Goal: Find specific page/section: Find specific page/section

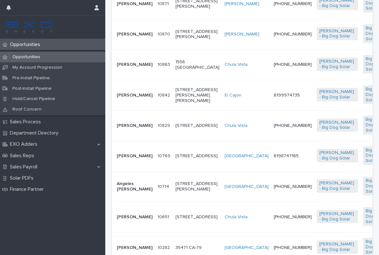
scroll to position [304, 0]
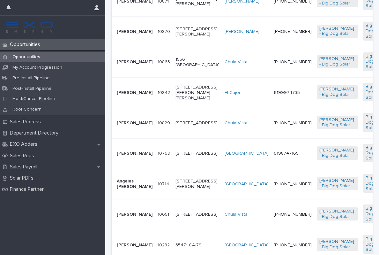
click at [155, 108] on td "10842 10842" at bounding box center [164, 92] width 18 height 30
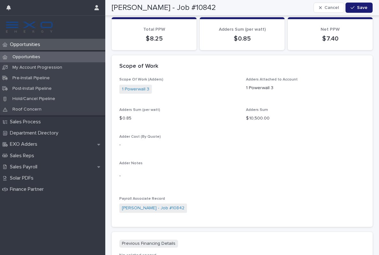
scroll to position [543, 0]
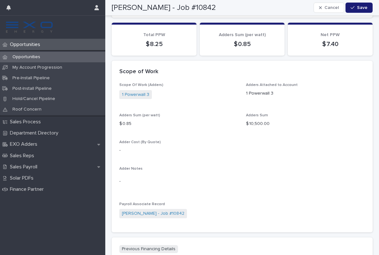
click at [34, 165] on p "Sales Payroll" at bounding box center [24, 167] width 35 height 6
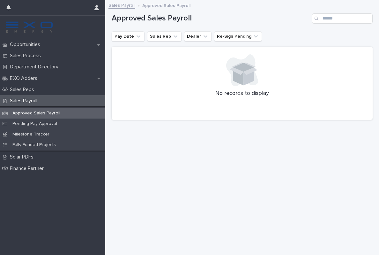
click at [39, 122] on p "Pending Pay Approval" at bounding box center [34, 123] width 55 height 5
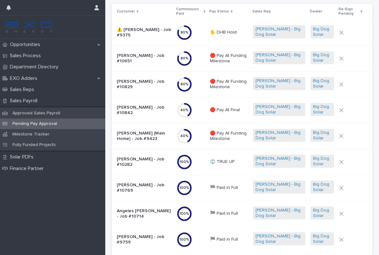
scroll to position [43, 0]
click at [235, 169] on td "⚖️ TRUE UP" at bounding box center [229, 161] width 43 height 26
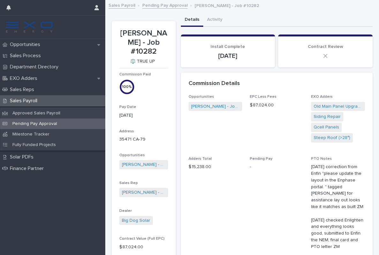
click at [29, 47] on p "Opportunities" at bounding box center [26, 45] width 38 height 6
